Goal: Task Accomplishment & Management: Use online tool/utility

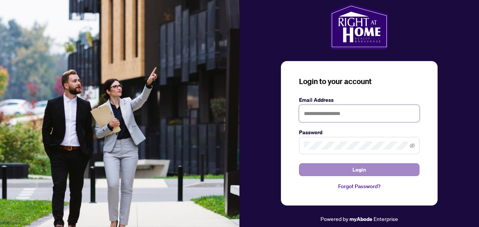
type input "**********"
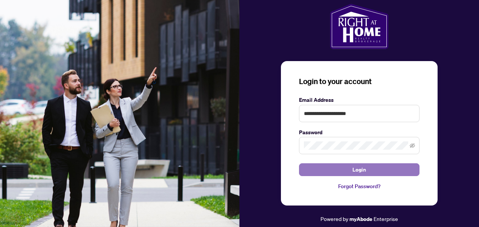
click at [347, 168] on button "Login" at bounding box center [359, 169] width 121 height 13
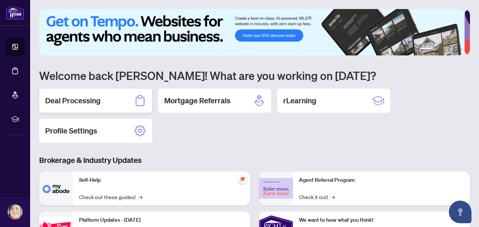
click at [54, 99] on h2 "Deal Processing" at bounding box center [72, 100] width 55 height 11
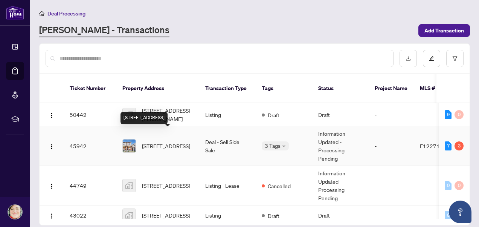
click at [186, 142] on span "[STREET_ADDRESS]" at bounding box center [166, 146] width 48 height 8
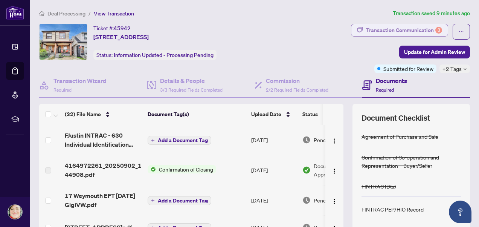
click at [393, 27] on div "Transaction Communication 3" at bounding box center [404, 30] width 76 height 12
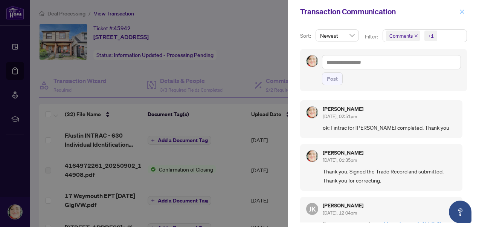
click at [462, 10] on icon "close" at bounding box center [461, 11] width 5 height 5
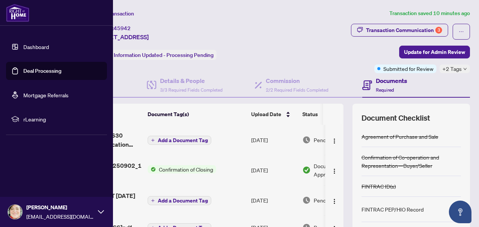
click at [32, 72] on link "Deal Processing" at bounding box center [42, 70] width 38 height 7
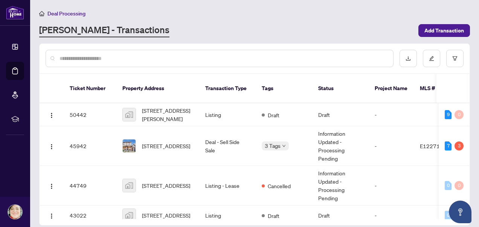
click at [190, 24] on div "[PERSON_NAME] - Transactions" at bounding box center [226, 31] width 375 height 14
